Goal: Task Accomplishment & Management: Manage account settings

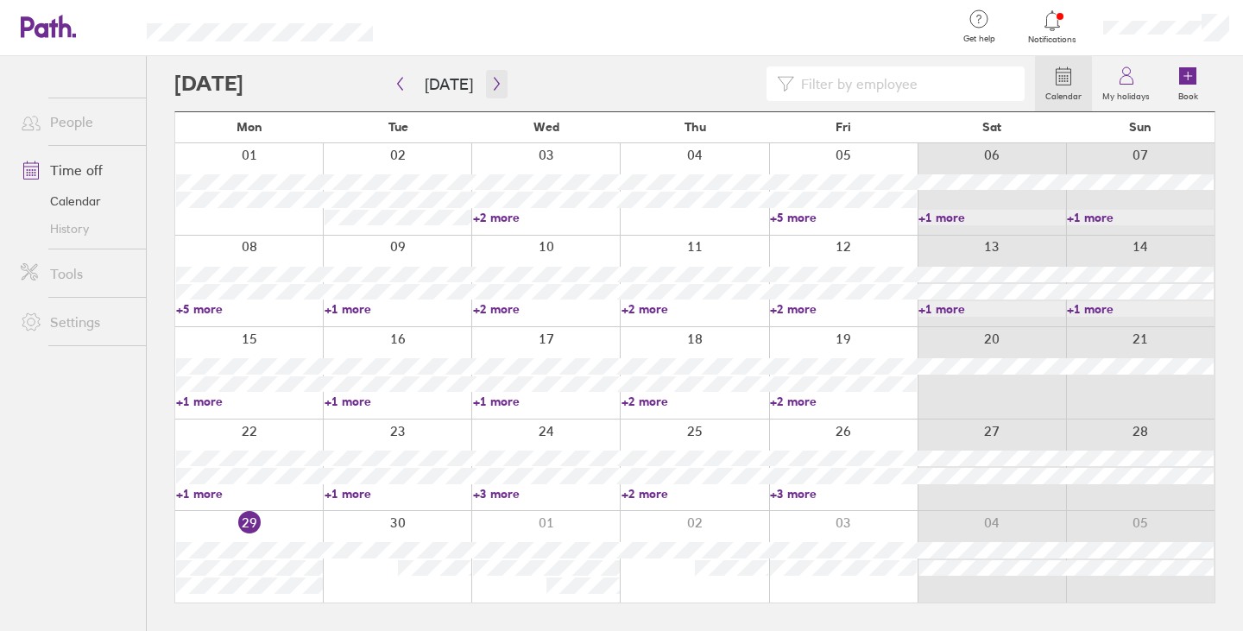
click at [490, 85] on icon "button" at bounding box center [496, 84] width 13 height 14
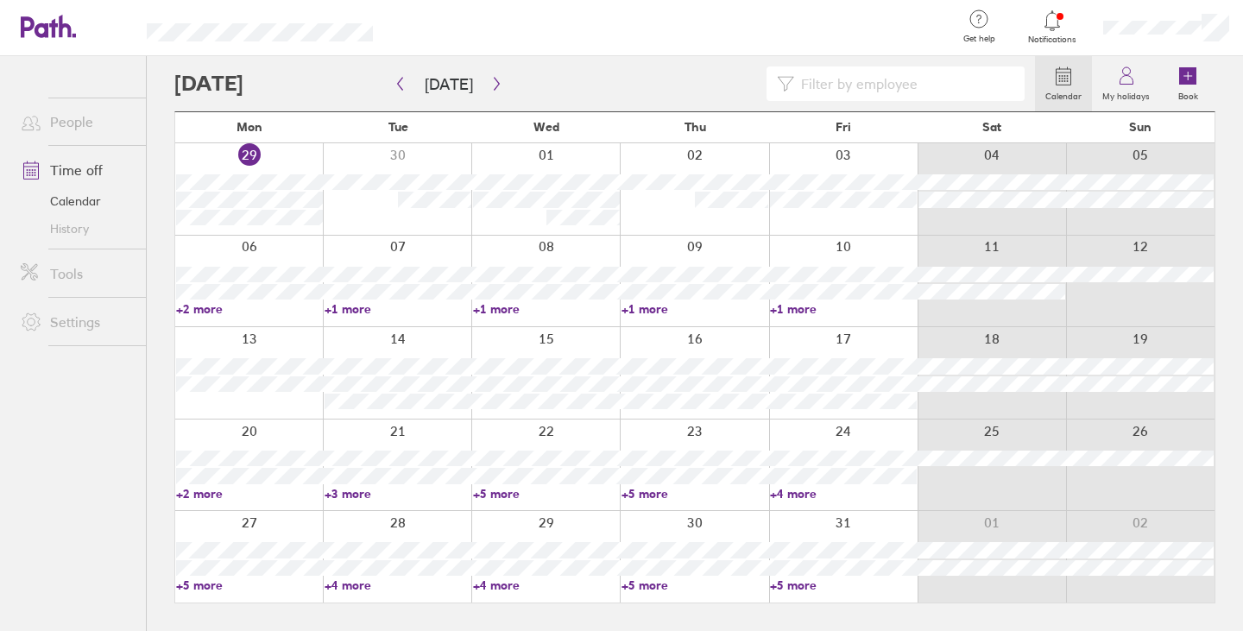
click at [505, 90] on div at bounding box center [604, 83] width 860 height 35
click at [494, 79] on icon "button" at bounding box center [496, 84] width 13 height 14
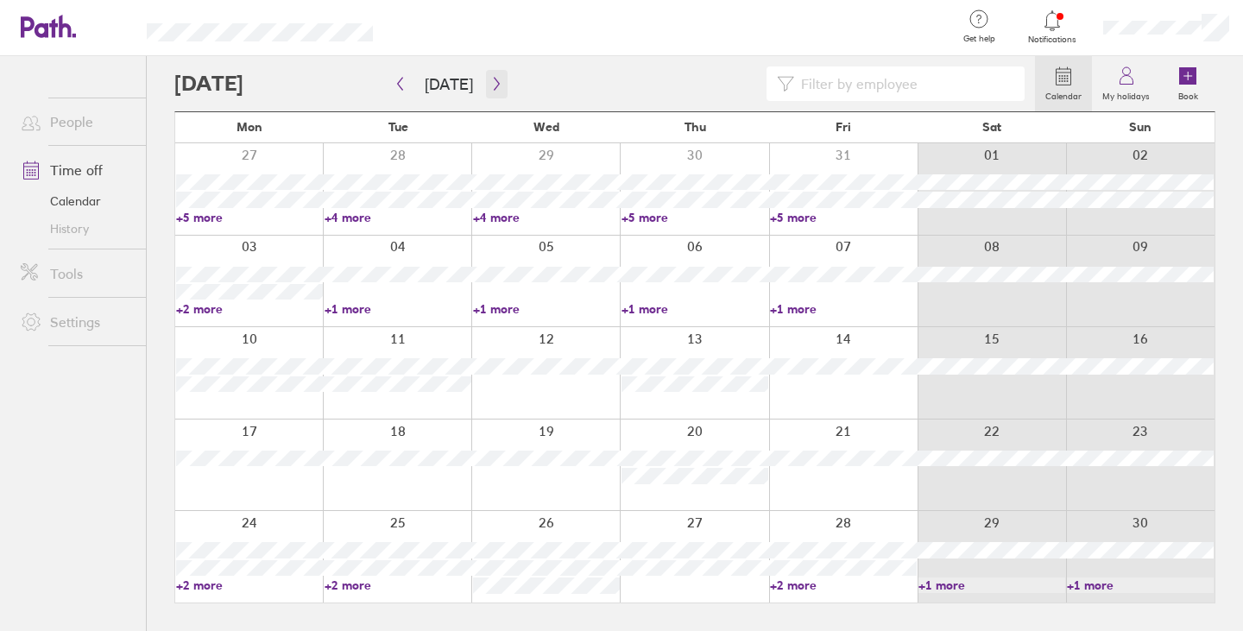
click at [494, 79] on icon "button" at bounding box center [496, 84] width 5 height 13
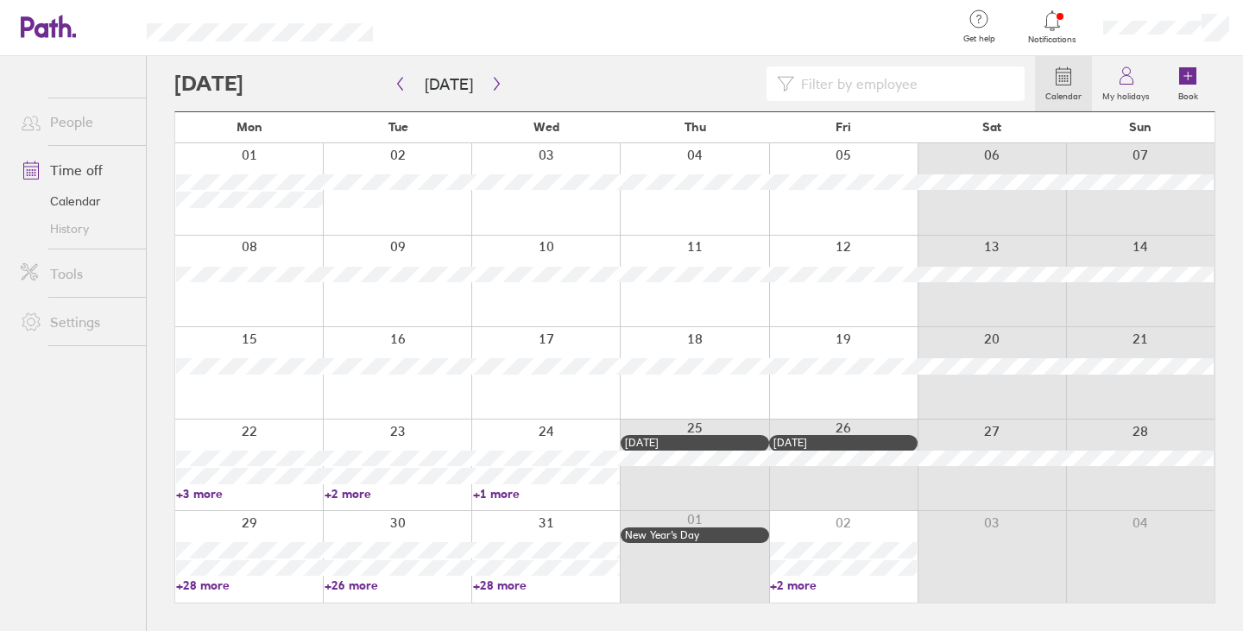
click at [210, 494] on link "+3 more" at bounding box center [249, 494] width 147 height 16
click at [401, 79] on icon "button" at bounding box center [400, 84] width 5 height 13
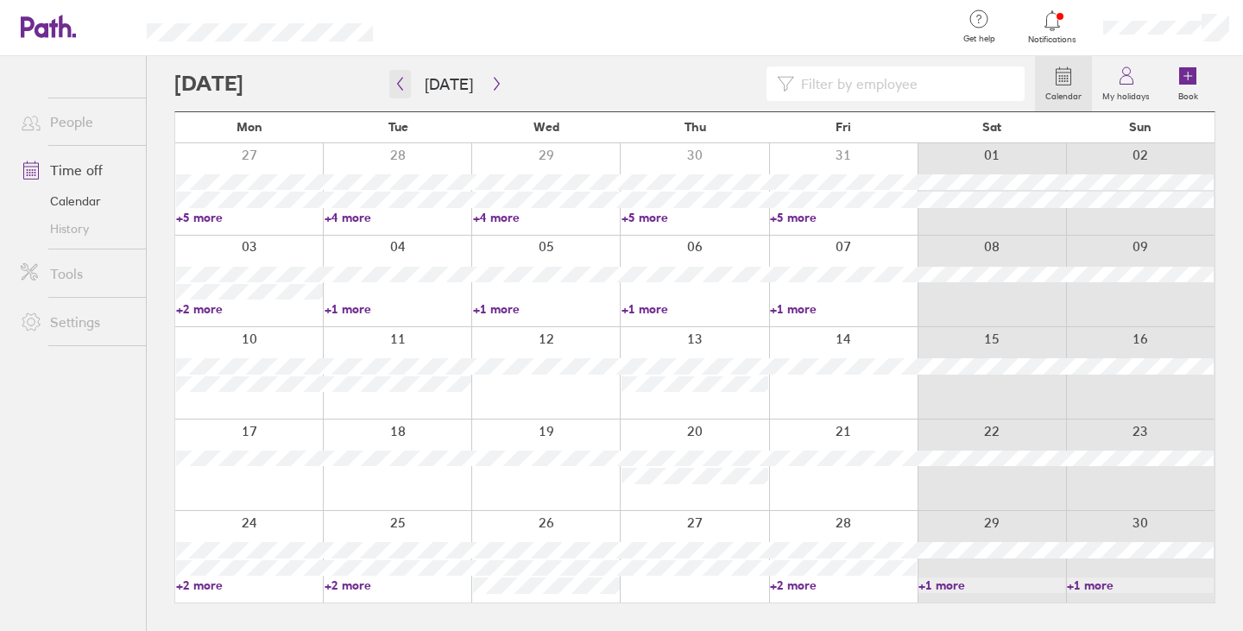
click at [408, 87] on button "button" at bounding box center [400, 84] width 22 height 28
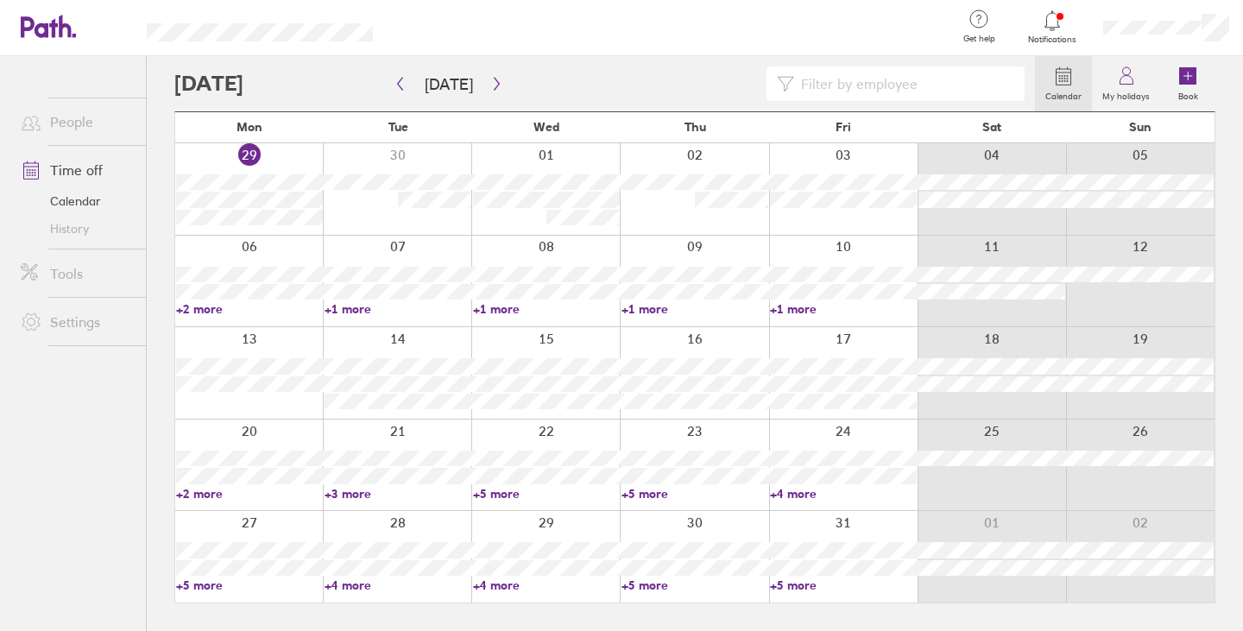
click at [492, 492] on link "+5 more" at bounding box center [546, 494] width 147 height 16
